Goal: Contribute content: Add original content to the website for others to see

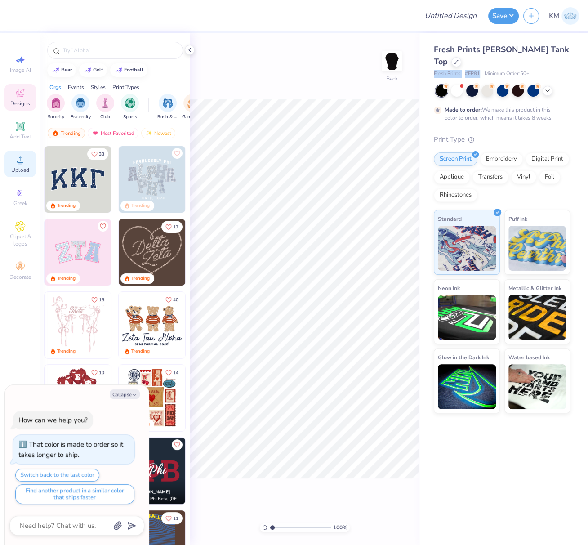
click at [18, 169] on span "Upload" at bounding box center [20, 169] width 18 height 7
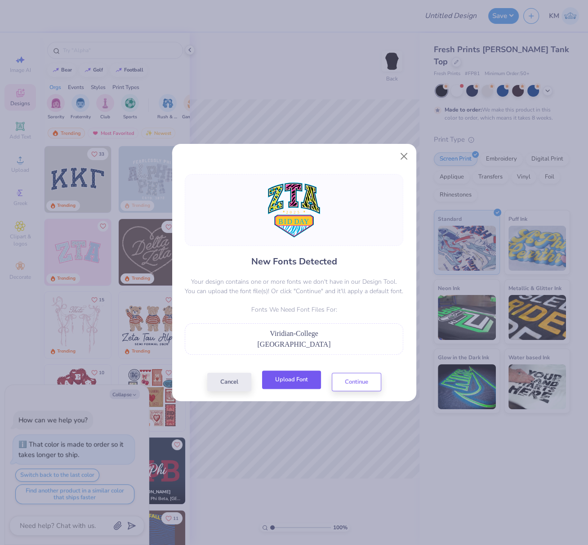
click at [301, 379] on button "Upload Font" at bounding box center [291, 379] width 59 height 18
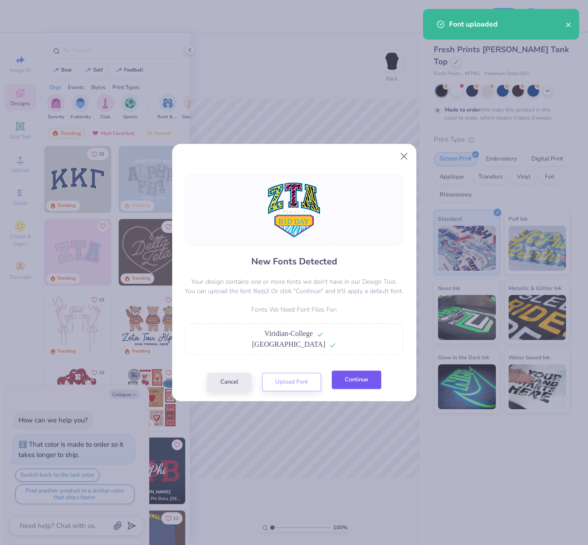
click at [357, 380] on button "Continue" at bounding box center [356, 379] width 49 height 18
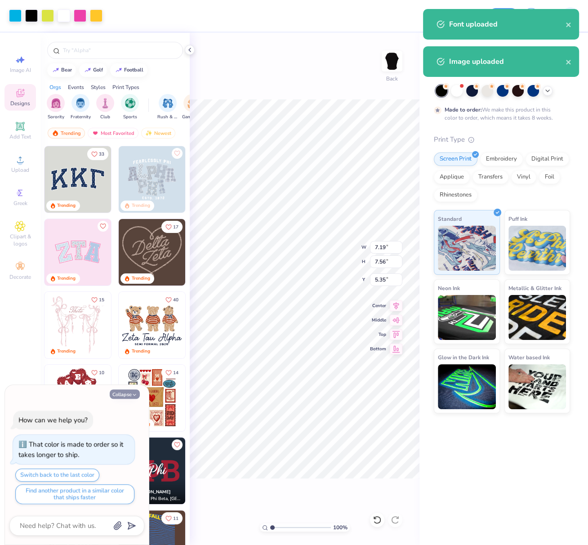
drag, startPoint x: 123, startPoint y: 393, endPoint x: 134, endPoint y: 392, distance: 10.9
click at [124, 393] on button "Collapse" at bounding box center [125, 393] width 30 height 9
type textarea "x"
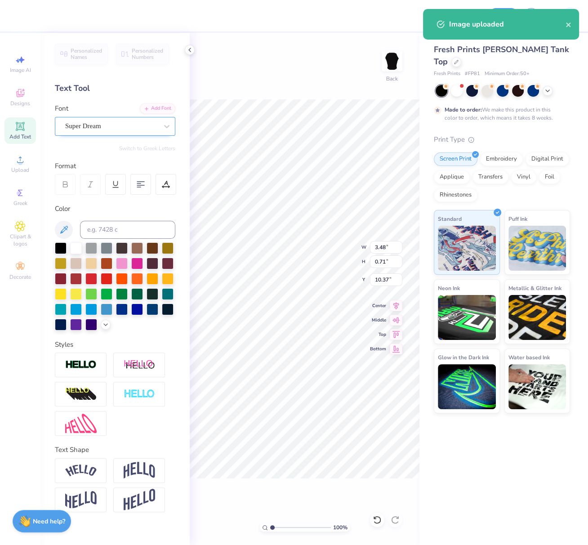
click at [115, 125] on div "Super Dream" at bounding box center [111, 126] width 94 height 14
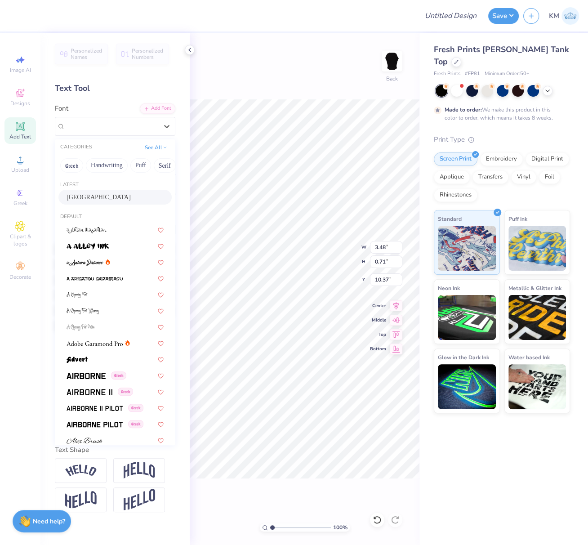
drag, startPoint x: 88, startPoint y: 199, endPoint x: 115, endPoint y: 206, distance: 27.8
click at [88, 199] on span "[GEOGRAPHIC_DATA]" at bounding box center [99, 196] width 64 height 9
type input "4.24"
type input "0.97"
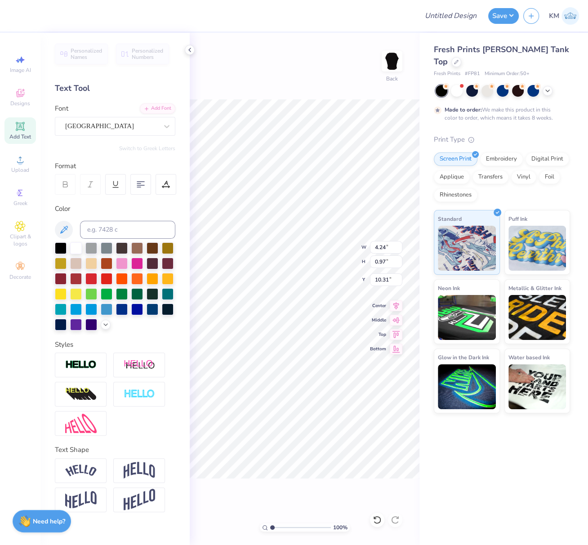
type input "10.12"
drag, startPoint x: 398, startPoint y: 301, endPoint x: 396, endPoint y: 308, distance: 7.5
click at [398, 301] on icon at bounding box center [396, 304] width 13 height 11
click at [335, 531] on li "Send to Back" at bounding box center [345, 537] width 71 height 18
type input "2.05"
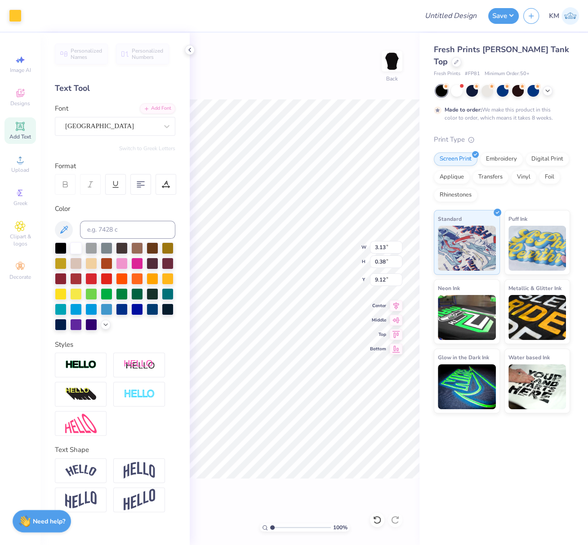
type input "0.42"
type input "9.29"
click at [104, 127] on div "Super Dream" at bounding box center [111, 126] width 94 height 14
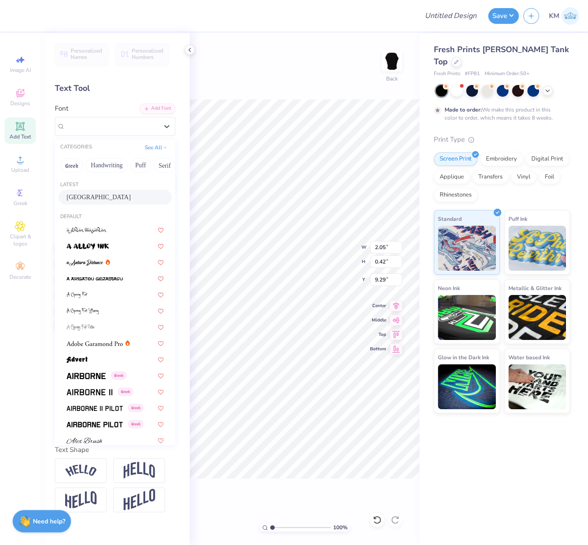
click at [98, 200] on span "[GEOGRAPHIC_DATA]" at bounding box center [99, 196] width 64 height 9
type input "2.17"
type input "0.57"
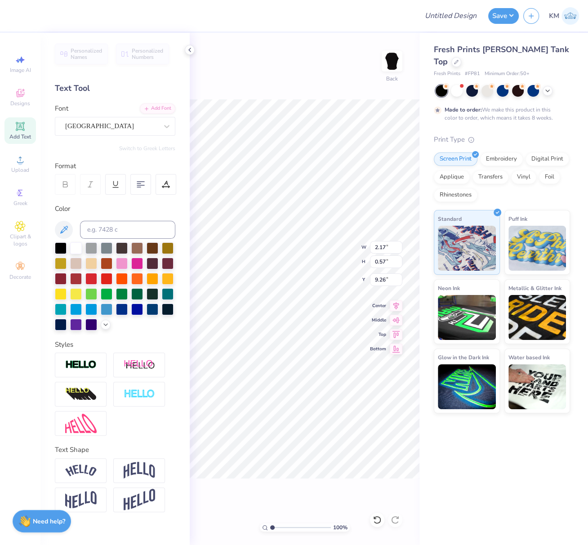
type input "9.13"
drag, startPoint x: 397, startPoint y: 303, endPoint x: 381, endPoint y: 323, distance: 26.3
click at [397, 303] on icon at bounding box center [396, 305] width 13 height 11
drag, startPoint x: 275, startPoint y: 527, endPoint x: 282, endPoint y: 528, distance: 6.8
type input "2.73"
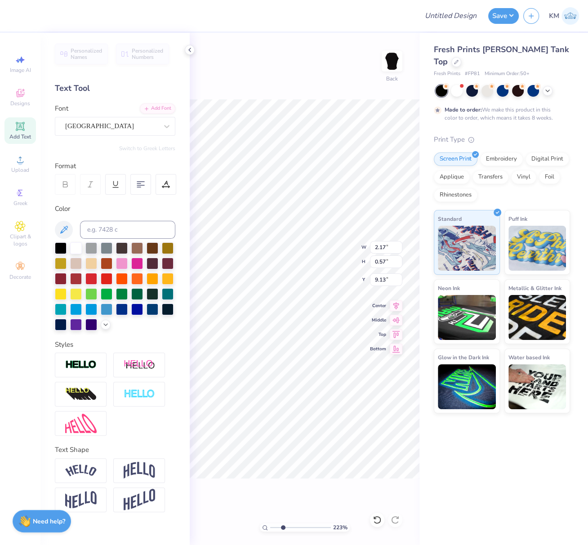
click at [282, 528] on input "range" at bounding box center [300, 527] width 61 height 8
type input "9.03"
type input "7.19"
type input "4.36"
type input "5.35"
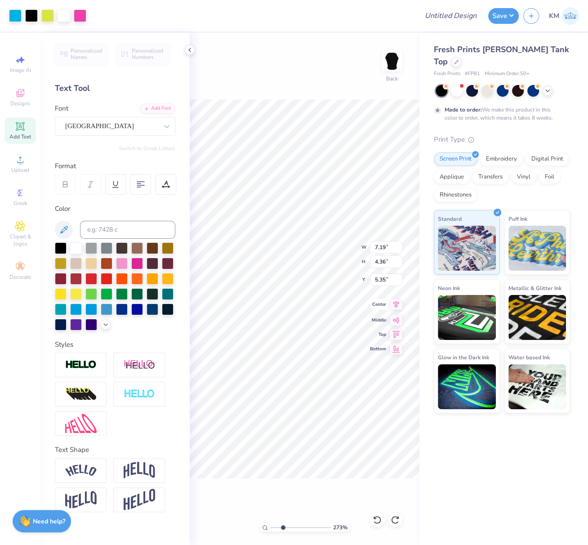
drag, startPoint x: 396, startPoint y: 303, endPoint x: 386, endPoint y: 318, distance: 17.8
click at [397, 303] on icon at bounding box center [396, 305] width 6 height 8
drag, startPoint x: 272, startPoint y: 526, endPoint x: 237, endPoint y: 518, distance: 36.4
click at [243, 518] on div "100 % Back W 7.19 7.19 " H 4.36 4.36 " Y 5.35 5.35 " Center Middle Top Bottom" at bounding box center [305, 289] width 230 height 512
type input "1"
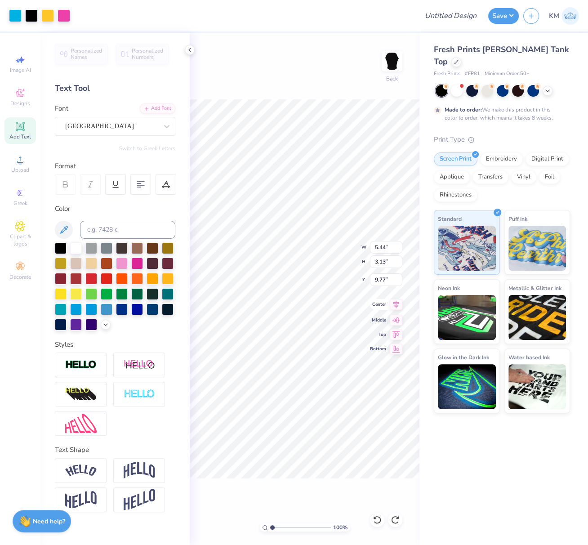
click at [396, 304] on icon at bounding box center [396, 305] width 6 height 8
click at [369, 244] on div "100 % Back W 7.19 7.19 " H 7.56 7.56 " Y 5.35 5.35 " Center Middle Top Bottom" at bounding box center [305, 289] width 230 height 512
click at [362, 246] on div "100 % Back W 7.19 7.19 " H 7.56 7.56 " Y 5.35 5.35 " Center Middle Top Bottom" at bounding box center [305, 289] width 230 height 512
drag, startPoint x: 376, startPoint y: 247, endPoint x: 386, endPoint y: 248, distance: 9.5
click at [384, 248] on input "7.19" at bounding box center [386, 247] width 32 height 13
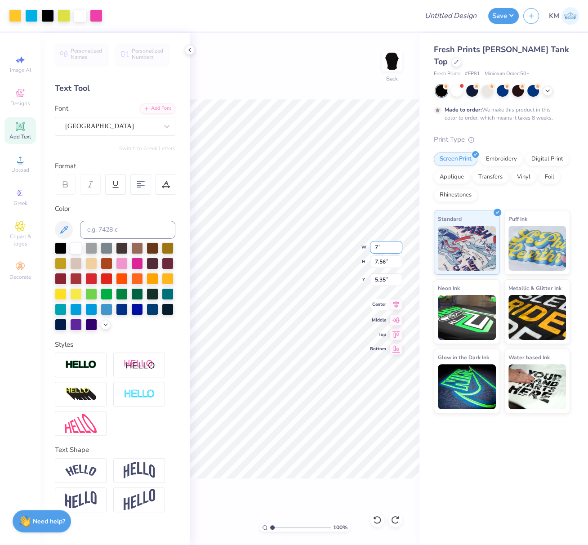
type input "7.00"
type input "7.36"
drag, startPoint x: 385, startPoint y: 281, endPoint x: 370, endPoint y: 281, distance: 14.8
click at [371, 279] on input "5.45" at bounding box center [386, 279] width 32 height 13
type input "2.50"
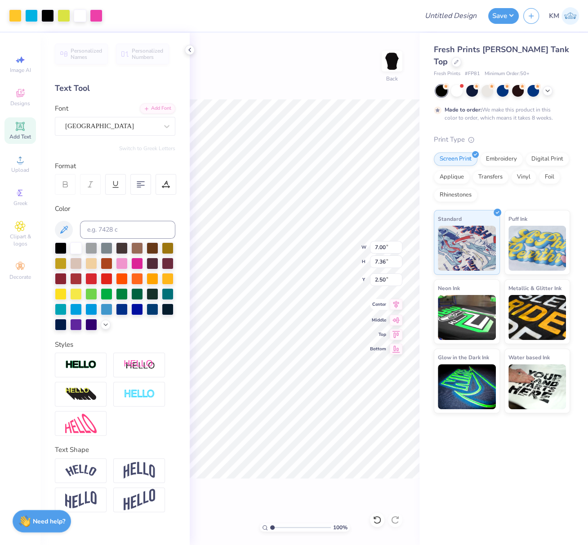
click at [398, 306] on icon at bounding box center [396, 304] width 13 height 11
click at [232, 498] on div "100 % Back" at bounding box center [305, 289] width 230 height 512
click at [191, 49] on icon at bounding box center [189, 49] width 7 height 7
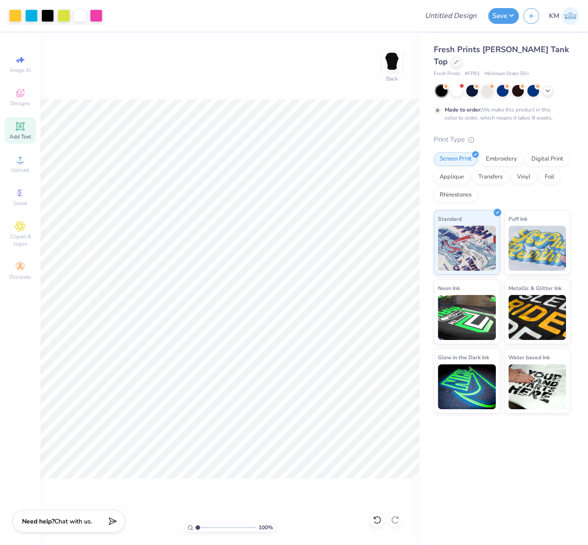
click at [262, 56] on div "100 % Back" at bounding box center [229, 289] width 379 height 512
click at [464, 15] on input "Design Title" at bounding box center [462, 16] width 44 height 18
paste input "FPS239213"
type input "FPS239213"
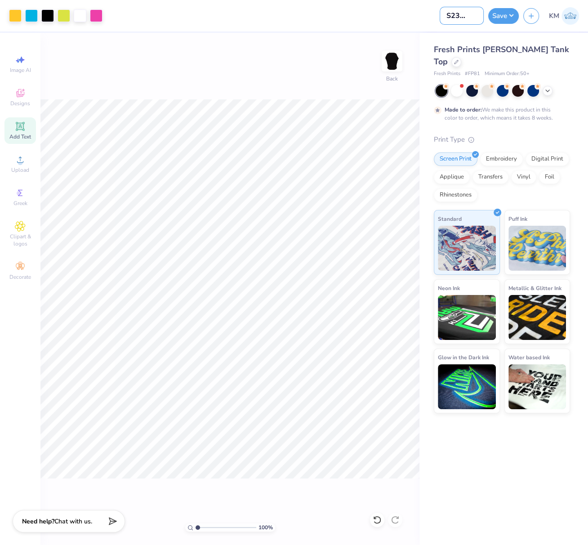
scroll to position [0, 0]
drag, startPoint x: 506, startPoint y: 15, endPoint x: 501, endPoint y: 21, distance: 7.7
click at [505, 16] on button "Save" at bounding box center [503, 15] width 31 height 16
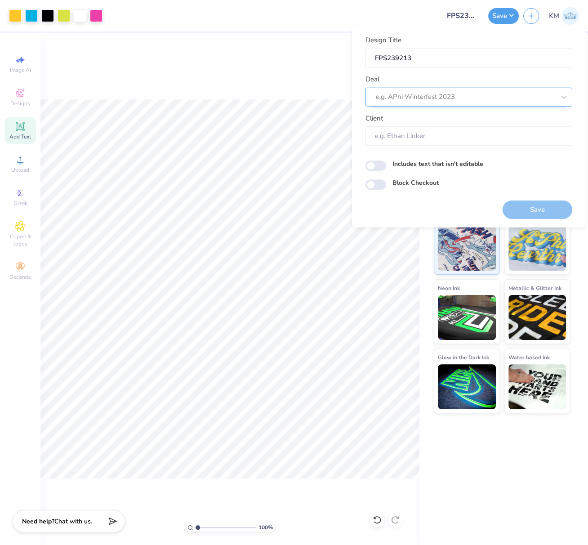
click at [450, 98] on div at bounding box center [465, 97] width 179 height 12
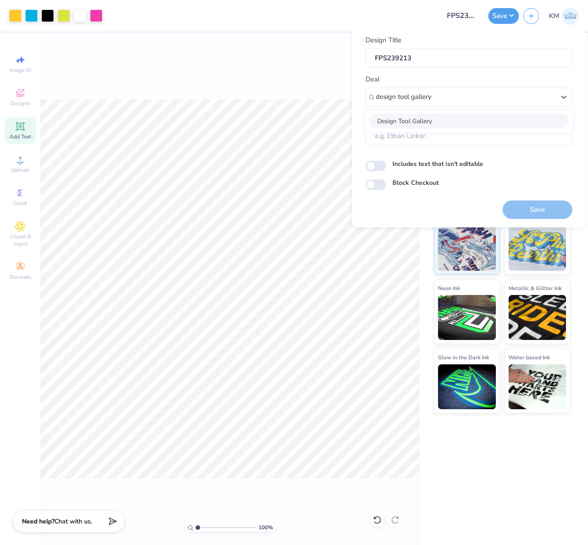
drag, startPoint x: 425, startPoint y: 121, endPoint x: 434, endPoint y: 126, distance: 10.5
click at [425, 121] on div "Design Tool Gallery" at bounding box center [469, 120] width 200 height 15
type input "design tool gallery"
type input "Design Tool Gallery User"
drag, startPoint x: 547, startPoint y: 210, endPoint x: 548, endPoint y: 216, distance: 5.5
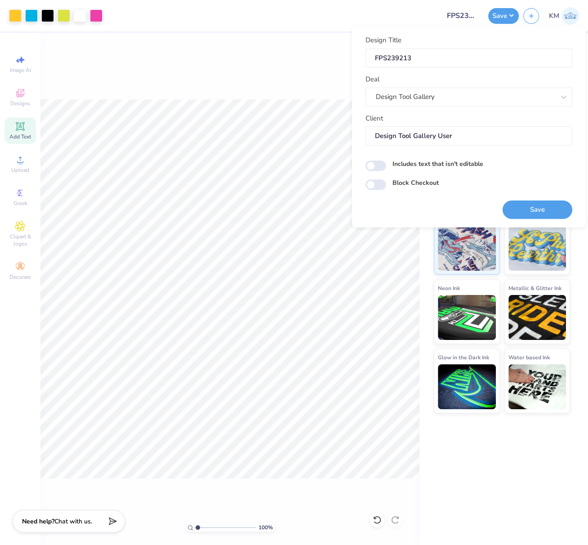
click at [547, 210] on button "Save" at bounding box center [538, 209] width 70 height 18
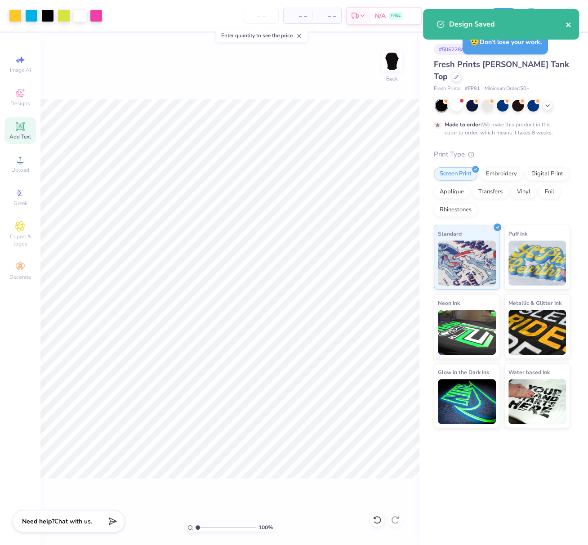
click at [570, 25] on icon "close" at bounding box center [569, 24] width 6 height 7
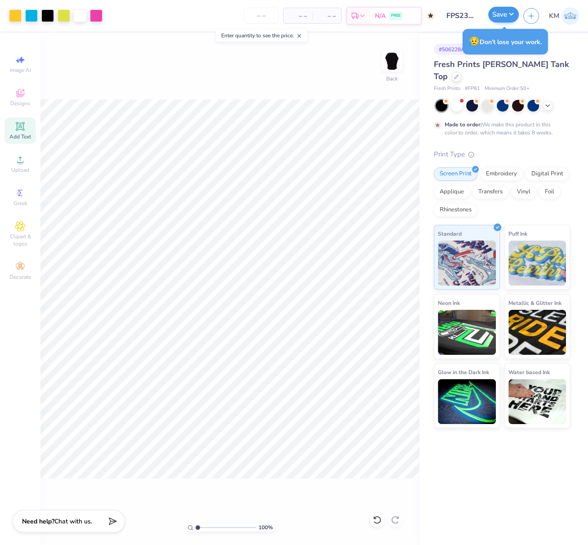
drag, startPoint x: 511, startPoint y: 15, endPoint x: 511, endPoint y: 22, distance: 7.7
click at [511, 11] on div "Design Saved" at bounding box center [501, 9] width 160 height 4
drag, startPoint x: 513, startPoint y: 13, endPoint x: 515, endPoint y: 23, distance: 10.0
click at [513, 13] on button "Save" at bounding box center [503, 16] width 31 height 16
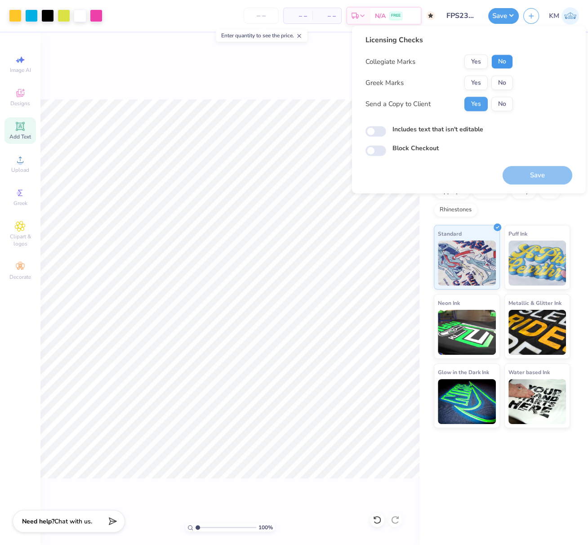
click at [505, 60] on button "No" at bounding box center [502, 61] width 22 height 14
drag, startPoint x: 478, startPoint y: 80, endPoint x: 486, endPoint y: 91, distance: 13.8
click at [478, 80] on button "Yes" at bounding box center [475, 83] width 23 height 14
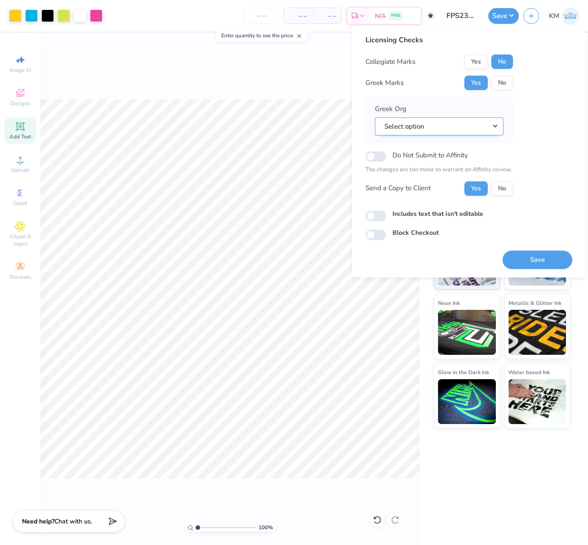
click at [496, 126] on button "Select option" at bounding box center [439, 126] width 129 height 18
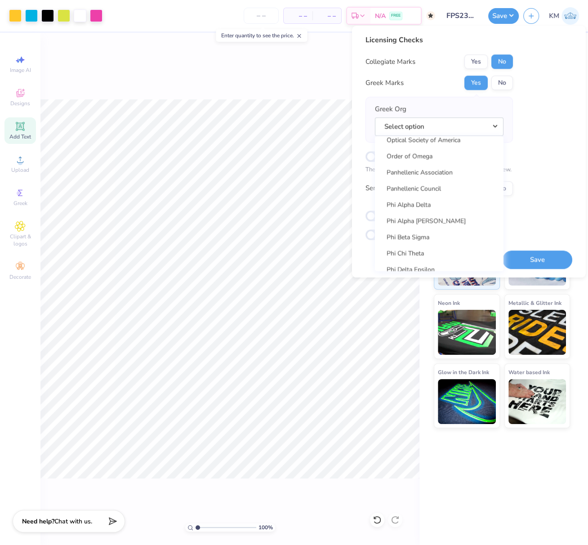
scroll to position [7056, 0]
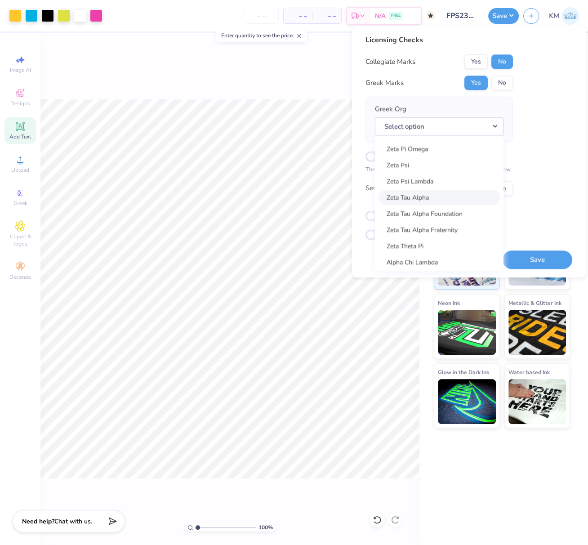
click at [429, 196] on link "Zeta Tau Alpha" at bounding box center [439, 197] width 121 height 15
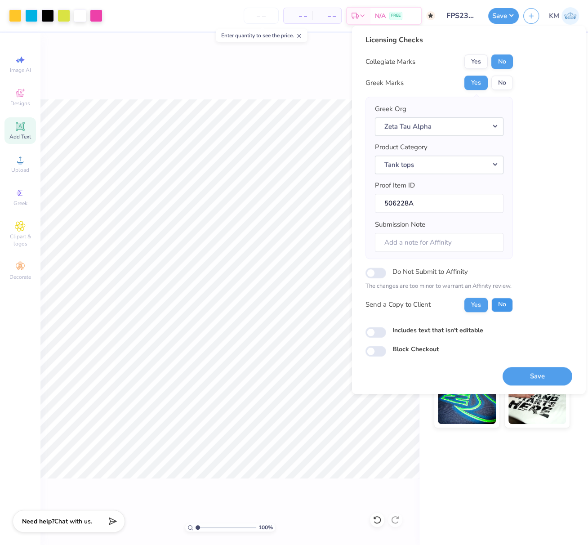
click at [501, 301] on button "No" at bounding box center [502, 305] width 22 height 14
drag, startPoint x: 544, startPoint y: 375, endPoint x: 527, endPoint y: 370, distance: 17.2
click at [543, 375] on button "Save" at bounding box center [538, 376] width 70 height 18
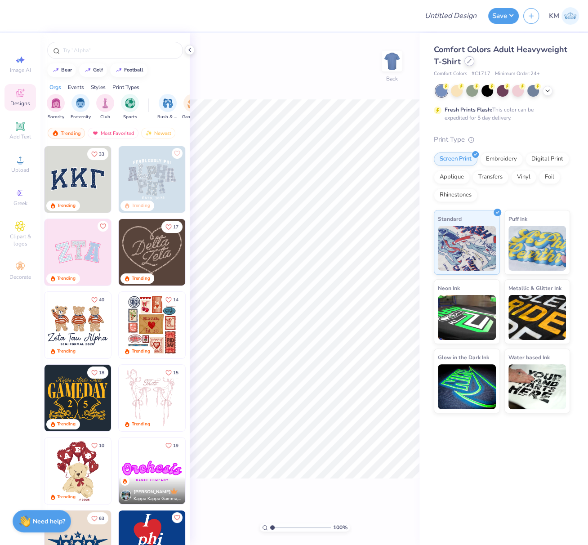
click at [468, 64] on div at bounding box center [469, 61] width 10 height 10
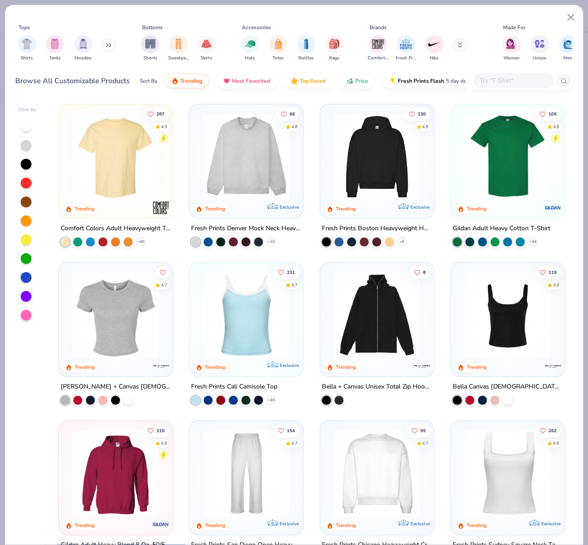
click at [392, 144] on img at bounding box center [377, 156] width 96 height 87
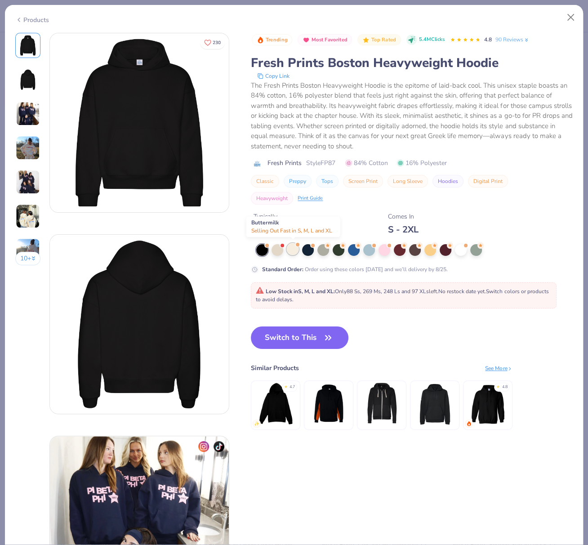
click at [291, 249] on div at bounding box center [293, 249] width 12 height 12
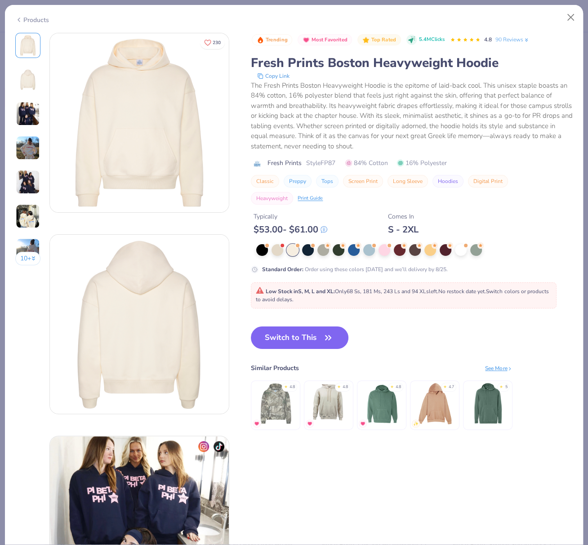
drag, startPoint x: 271, startPoint y: 336, endPoint x: 180, endPoint y: 6, distance: 342.6
click at [271, 336] on button "Switch to This" at bounding box center [300, 337] width 98 height 22
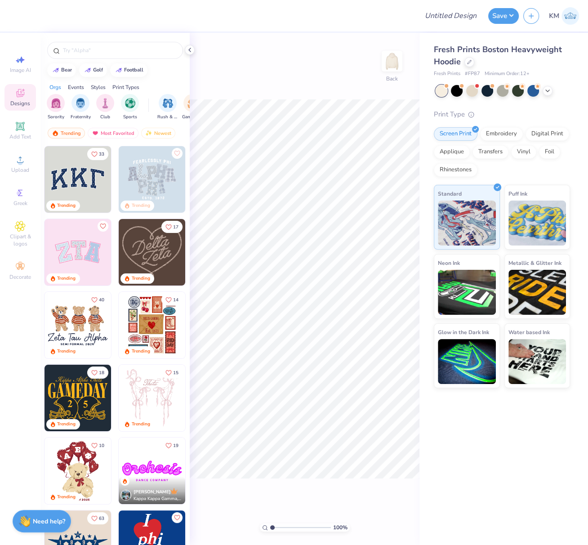
click at [238, 94] on div "100 % Back" at bounding box center [305, 289] width 230 height 512
drag, startPoint x: 189, startPoint y: 49, endPoint x: 219, endPoint y: 51, distance: 29.8
click at [189, 49] on polyline at bounding box center [190, 50] width 2 height 4
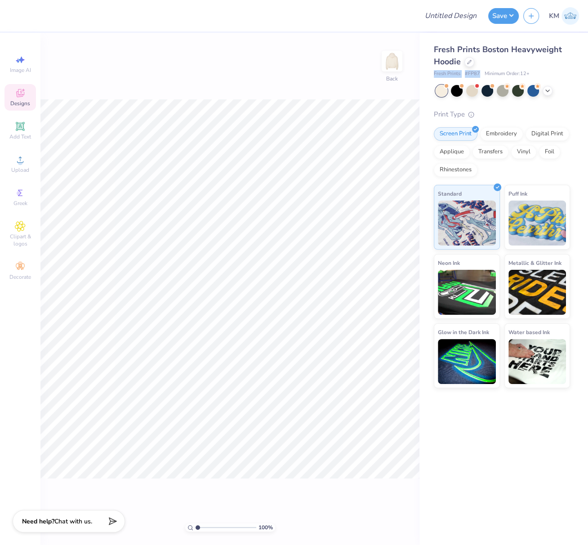
drag, startPoint x: 434, startPoint y: 74, endPoint x: 480, endPoint y: 75, distance: 45.9
click at [480, 75] on div "Fresh Prints # FP87 Minimum Order: 12 +" at bounding box center [502, 74] width 136 height 8
copy div "Fresh Prints # FP87"
